Goal: Check status: Check status

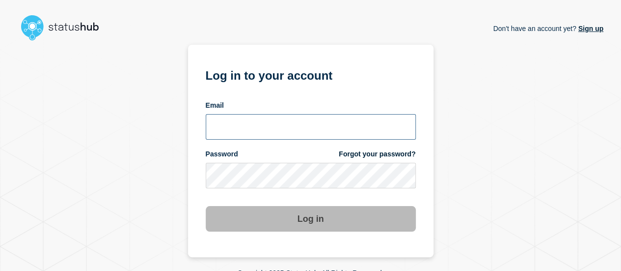
click at [346, 126] on input "email input" at bounding box center [311, 127] width 210 height 26
type input "[EMAIL_ADDRESS][DOMAIN_NAME]"
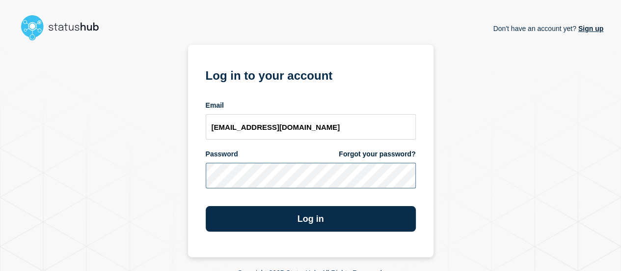
click at [206, 206] on button "Log in" at bounding box center [311, 219] width 210 height 26
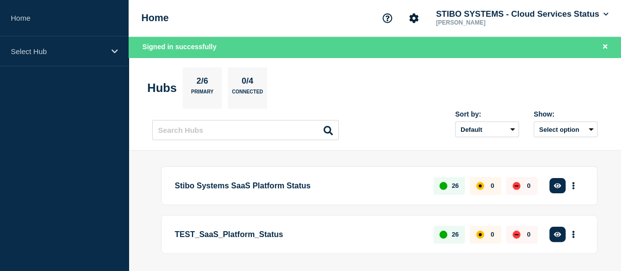
click at [0, 0] on button "See overview" at bounding box center [0, 0] width 0 height 0
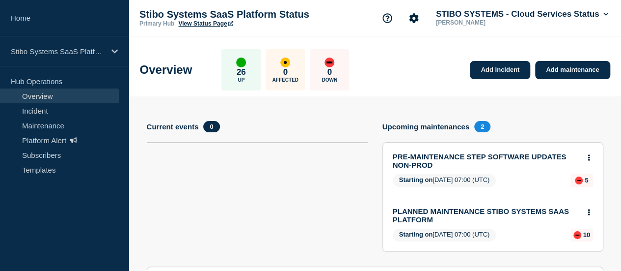
click at [246, 74] on p "26" at bounding box center [241, 72] width 9 height 10
click at [49, 112] on link "Incident" at bounding box center [59, 110] width 119 height 15
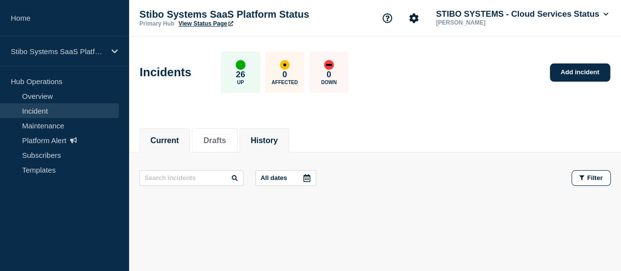
click at [278, 143] on button "History" at bounding box center [264, 140] width 27 height 9
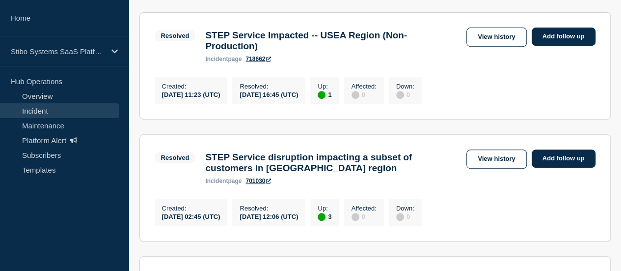
scroll to position [176, 0]
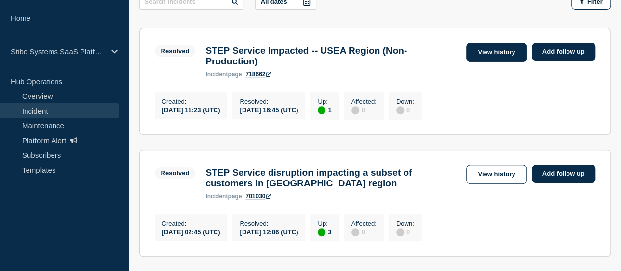
click at [492, 57] on link "View history" at bounding box center [497, 52] width 60 height 19
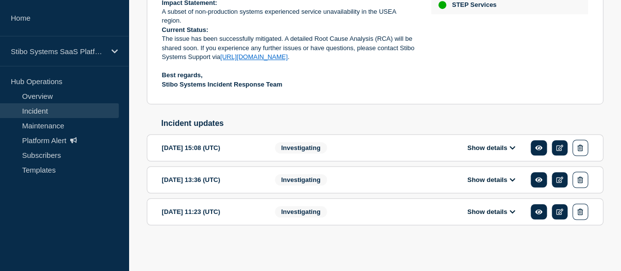
scroll to position [291, 0]
click at [512, 150] on icon at bounding box center [513, 147] width 6 height 6
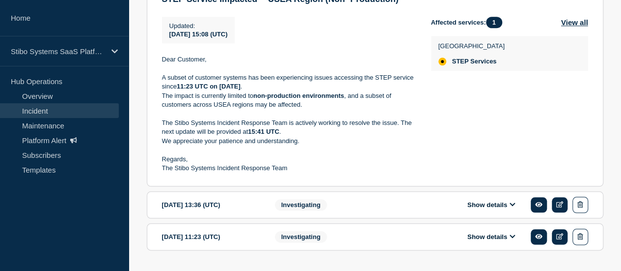
scroll to position [488, 0]
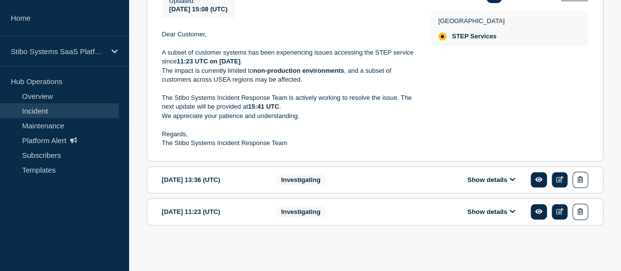
click at [481, 180] on button "Show details" at bounding box center [492, 179] width 54 height 8
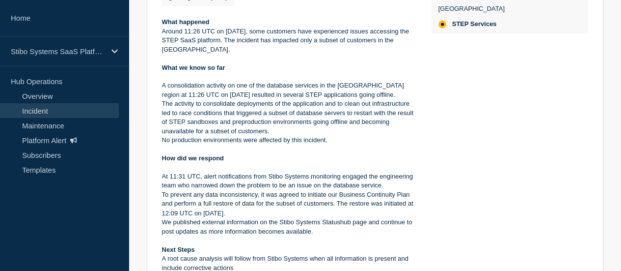
scroll to position [820, 0]
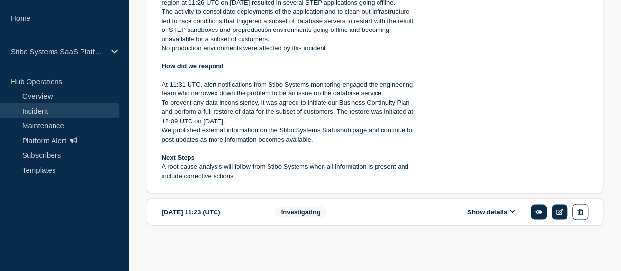
drag, startPoint x: 489, startPoint y: 208, endPoint x: 460, endPoint y: 185, distance: 37.0
click at [489, 208] on button "Show details" at bounding box center [492, 211] width 54 height 8
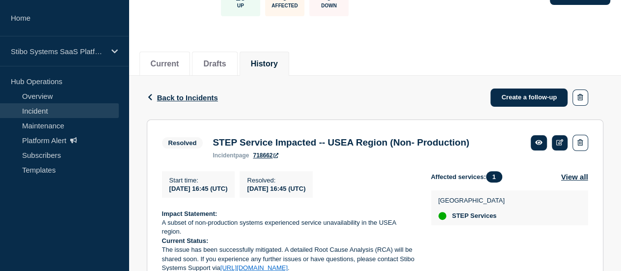
scroll to position [98, 0]
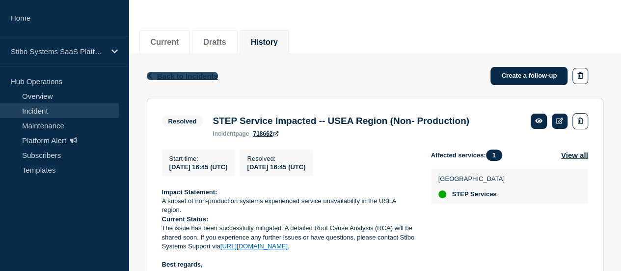
click at [150, 75] on icon "button" at bounding box center [149, 75] width 7 height 6
